Goal: Information Seeking & Learning: Learn about a topic

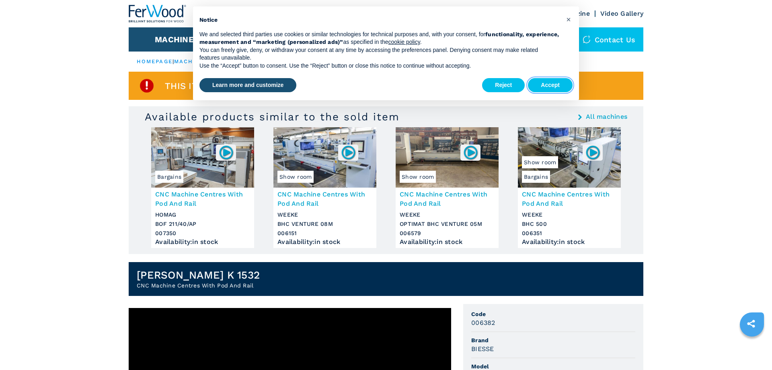
click at [548, 87] on button "Accept" at bounding box center [550, 85] width 45 height 14
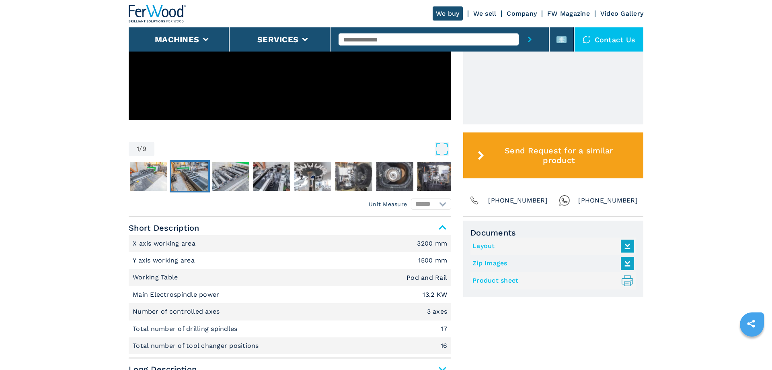
click at [179, 177] on img "Go to Slide 3" at bounding box center [189, 176] width 37 height 29
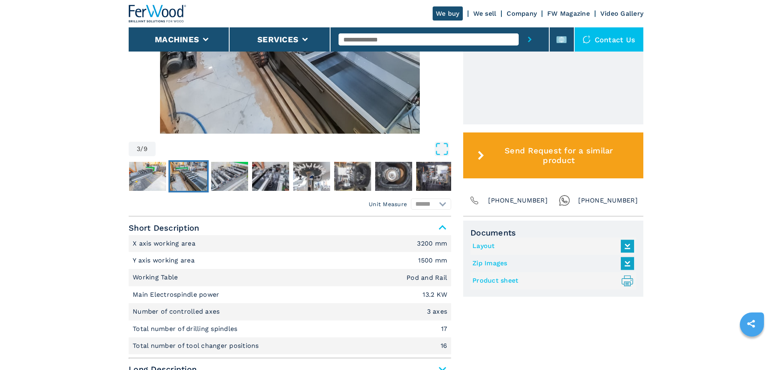
scroll to position [246, 0]
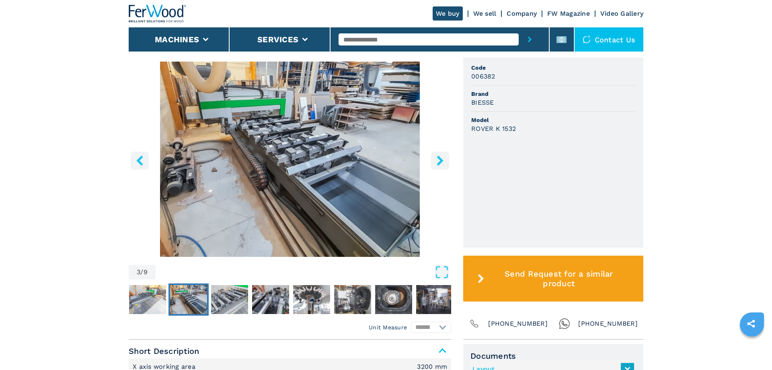
click at [355, 158] on img "Go to Slide 3" at bounding box center [290, 159] width 322 height 195
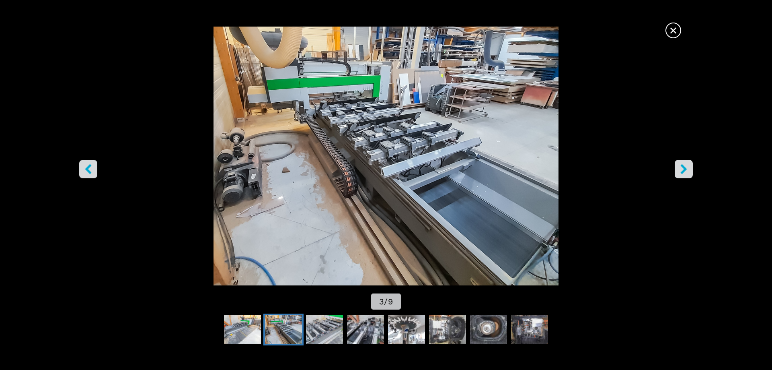
scroll to position [164, 0]
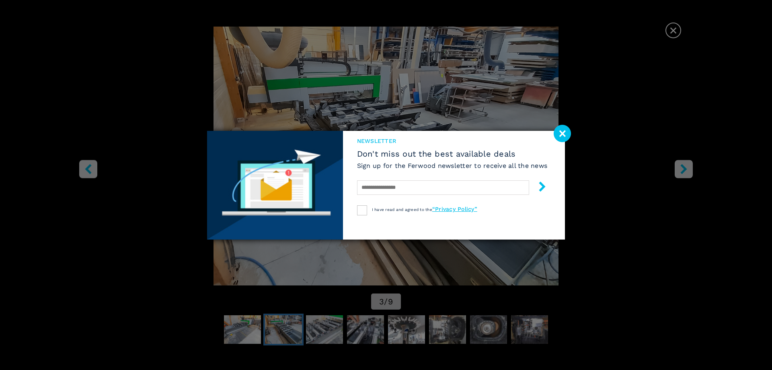
click at [556, 135] on image at bounding box center [562, 133] width 17 height 17
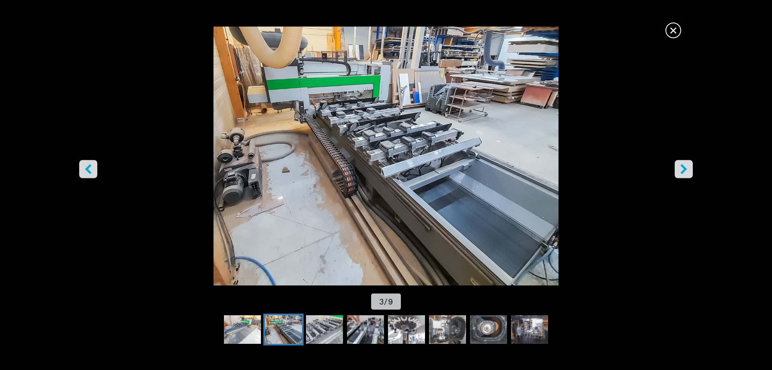
click at [680, 26] on div "×" at bounding box center [386, 31] width 602 height 16
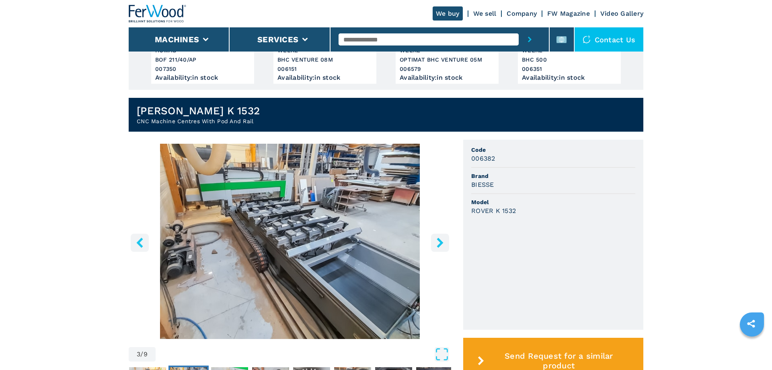
click at [676, 26] on header "We buy We sell Company FW Magazine Video Gallery Machines Services Contact us" at bounding box center [386, 25] width 772 height 51
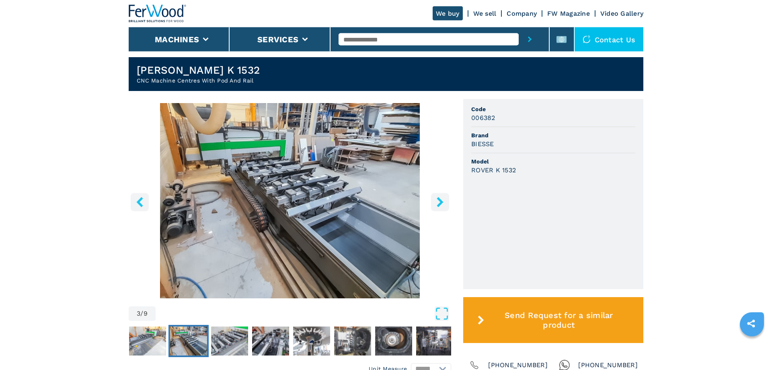
scroll to position [246, 0]
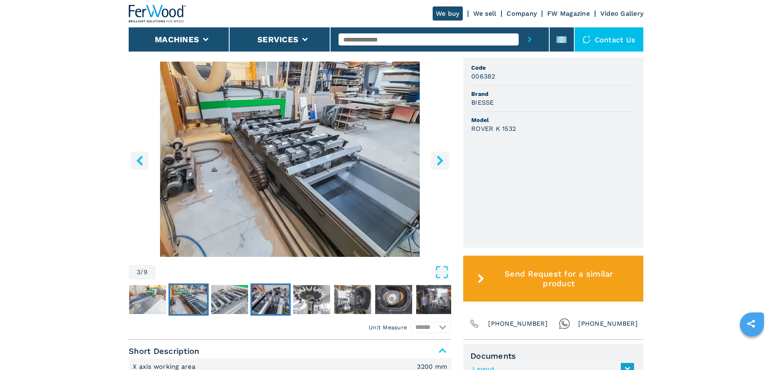
click at [255, 292] on img "Go to Slide 5" at bounding box center [270, 299] width 37 height 29
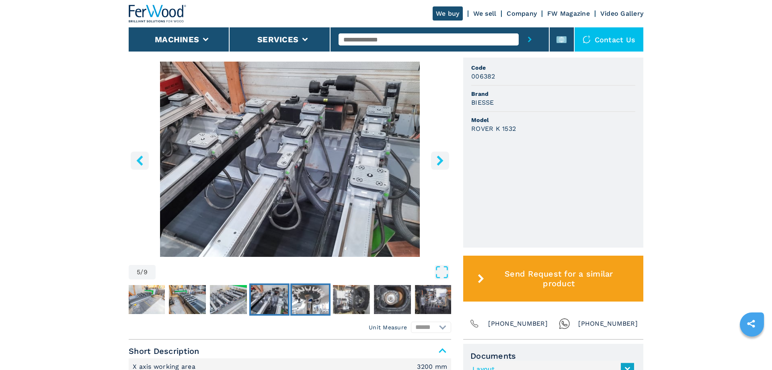
click at [319, 296] on img "Go to Slide 6" at bounding box center [310, 299] width 37 height 29
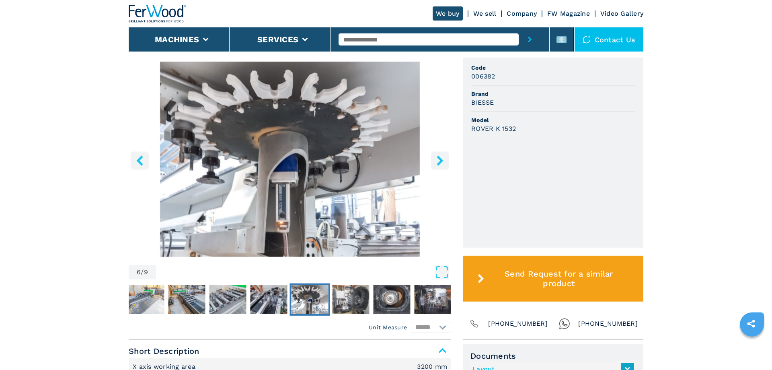
drag, startPoint x: 384, startPoint y: 278, endPoint x: 342, endPoint y: 302, distance: 48.3
click at [384, 278] on button "Open Fullscreen" at bounding box center [303, 272] width 291 height 14
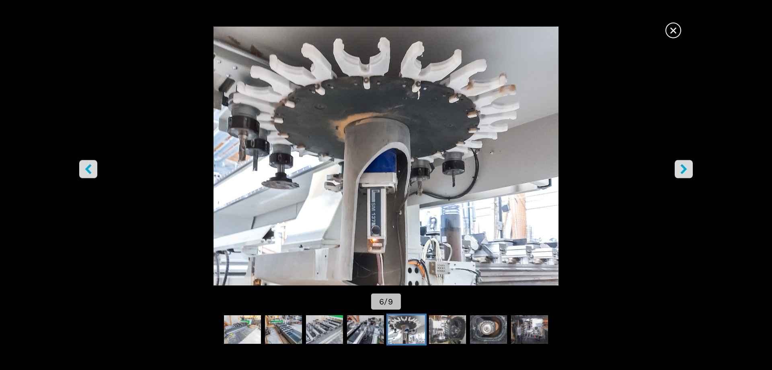
click at [333, 304] on div "× 6 / 9" at bounding box center [386, 169] width 772 height 285
click at [636, 142] on img "Go to Slide 6" at bounding box center [386, 156] width 695 height 259
click at [671, 32] on span "×" at bounding box center [673, 29] width 14 height 14
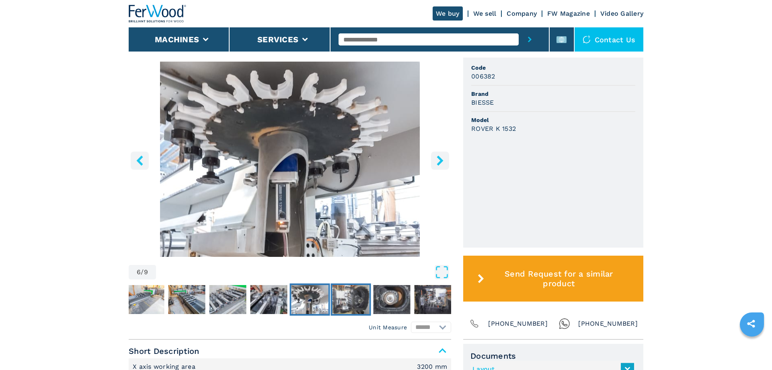
click at [343, 303] on img "Go to Slide 7" at bounding box center [351, 299] width 37 height 29
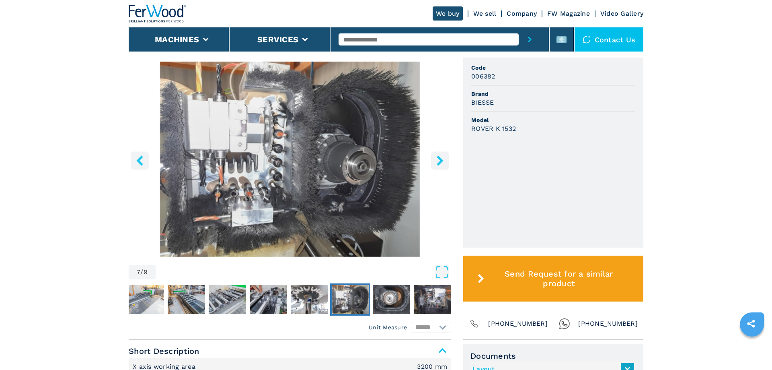
click at [436, 160] on icon "right-button" at bounding box center [440, 160] width 10 height 10
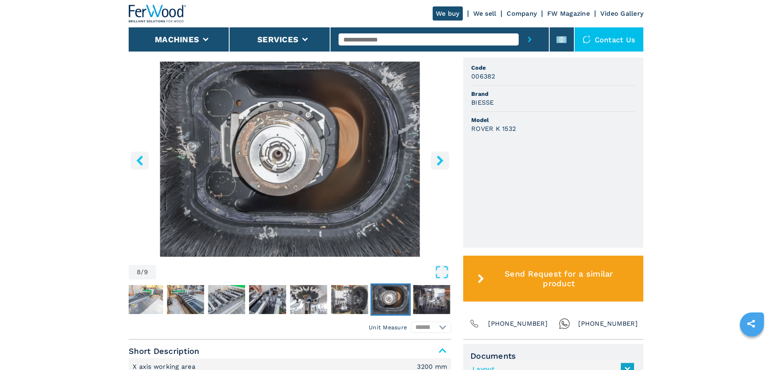
click at [436, 160] on icon "right-button" at bounding box center [440, 160] width 10 height 10
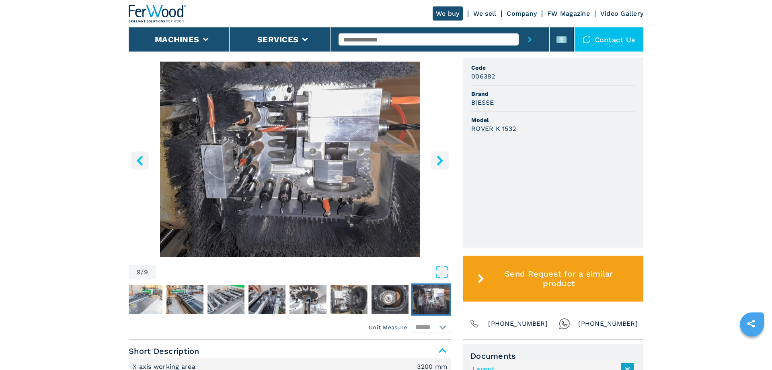
click at [436, 161] on icon "right-button" at bounding box center [440, 160] width 10 height 10
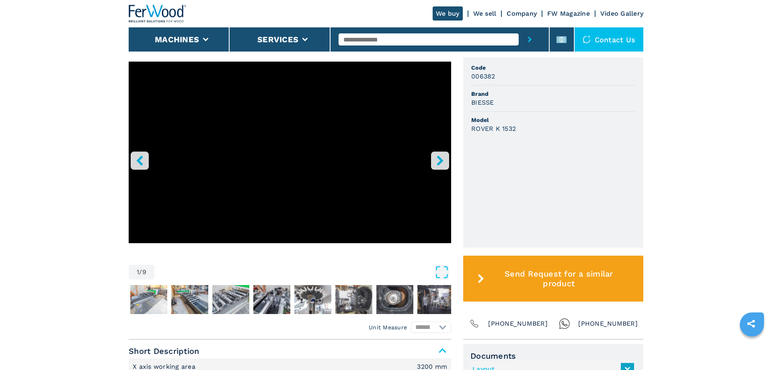
click at [436, 161] on icon "right-button" at bounding box center [440, 160] width 10 height 10
click at [424, 309] on img "Go to Slide 9" at bounding box center [435, 299] width 37 height 29
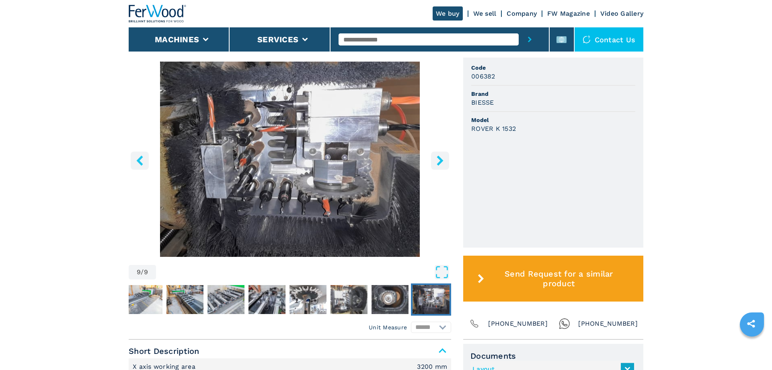
click at [424, 304] on img "Go to Slide 9" at bounding box center [431, 299] width 37 height 29
click at [404, 302] on img "Go to Slide 8" at bounding box center [390, 299] width 37 height 29
click at [331, 304] on img "Go to Slide 7" at bounding box center [349, 299] width 37 height 29
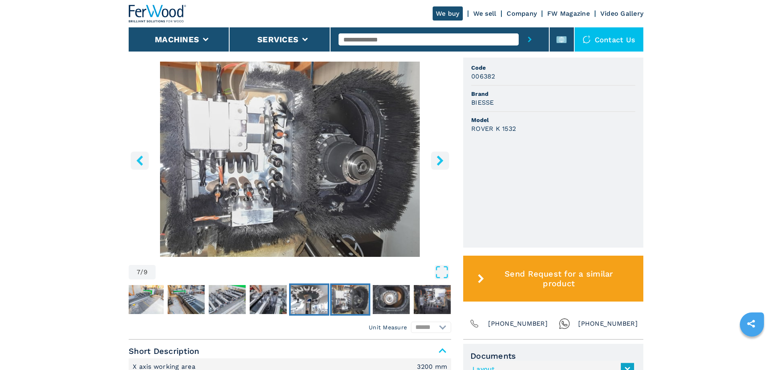
click at [291, 297] on img "Go to Slide 6" at bounding box center [309, 299] width 37 height 29
click at [269, 298] on img "Go to Slide 5" at bounding box center [268, 299] width 37 height 29
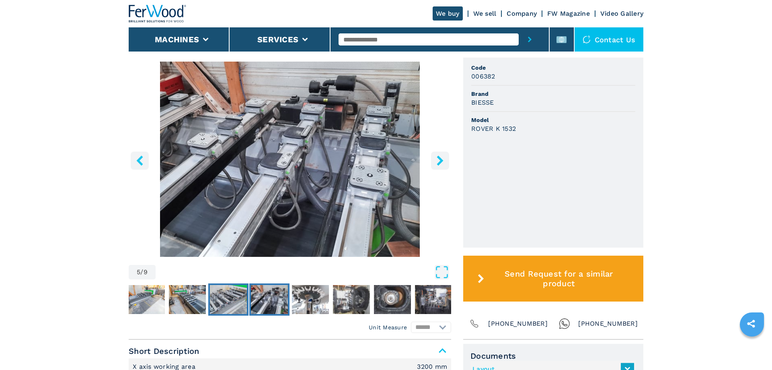
click at [238, 296] on img "Go to Slide 4" at bounding box center [228, 299] width 37 height 29
